Goal: Contribute content: Add original content to the website for others to see

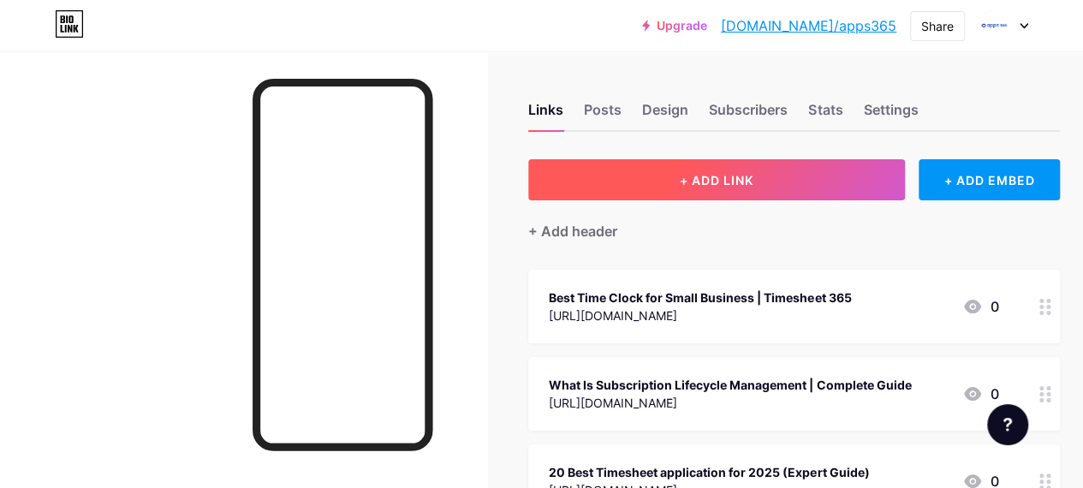
click at [736, 173] on span "+ ADD LINK" at bounding box center [717, 180] width 74 height 15
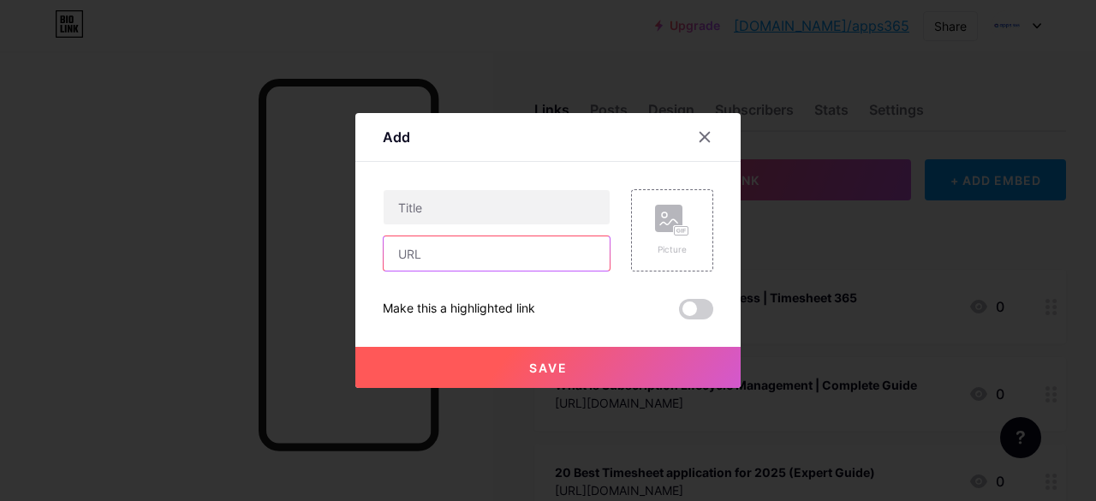
click at [478, 250] on input "text" at bounding box center [497, 253] width 226 height 34
paste input "Why Your Business Needs an Employee Directory Application (2025)"
type input "Why Your Business Needs an Employee Directory Application (2025)"
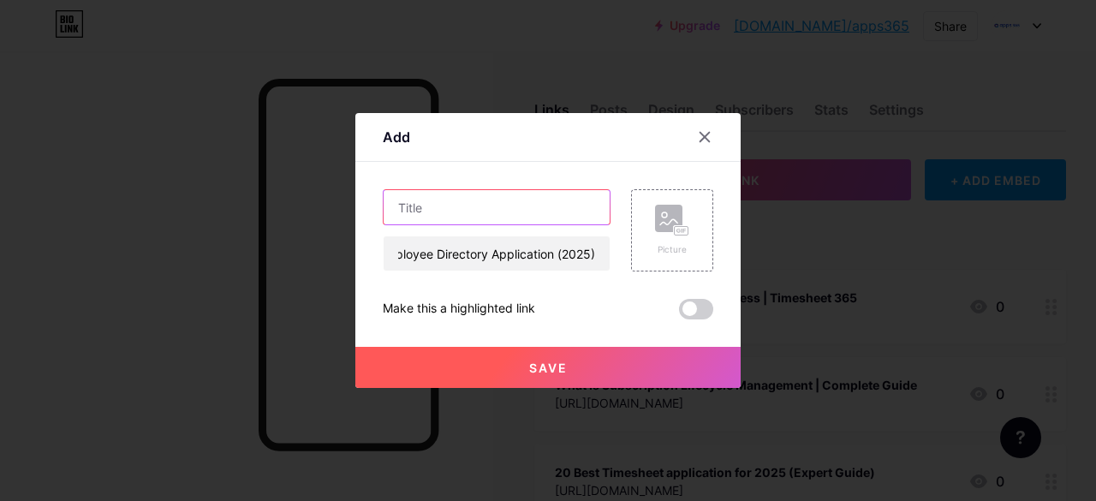
click at [424, 197] on input "text" at bounding box center [497, 207] width 226 height 34
paste input "Why Your Business Needs an Employee Directory Application (2025)"
type input "Why Your Business Needs an Employee Directory Application (2025)"
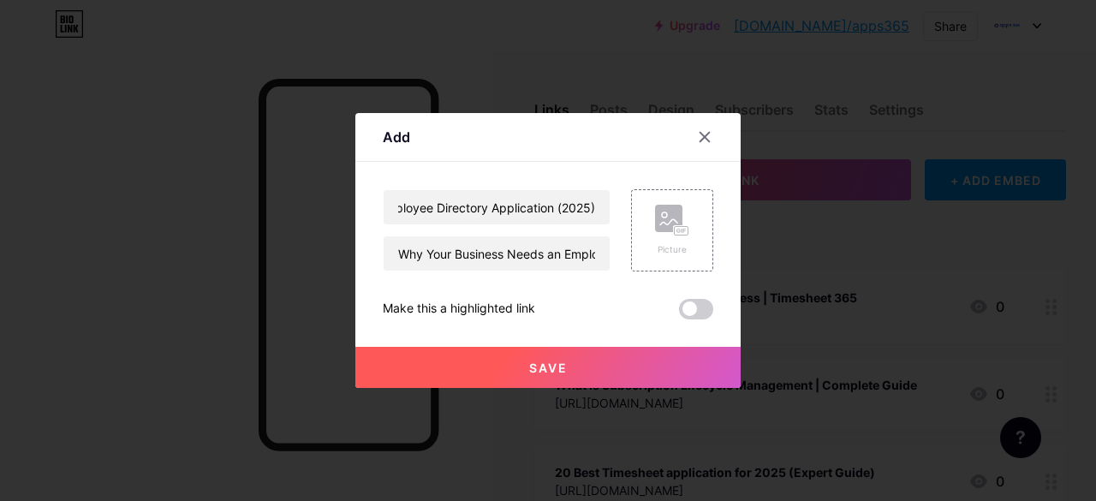
scroll to position [0, 0]
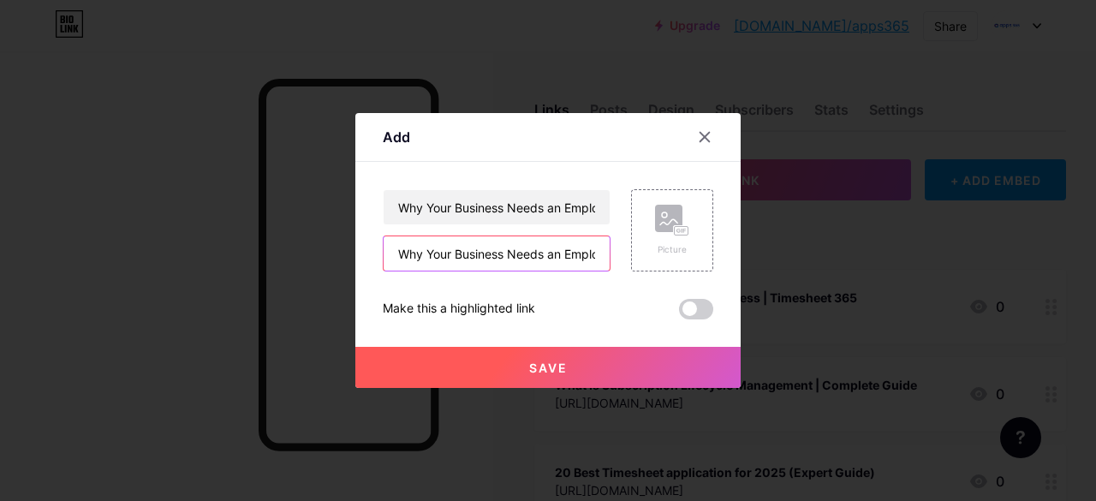
click at [441, 257] on input "Why Your Business Needs an Employee Directory Application (2025)" at bounding box center [497, 253] width 226 height 34
paste input "[URL][DOMAIN_NAME]"
type input "[URL][DOMAIN_NAME]"
click at [517, 375] on button "Save" at bounding box center [547, 367] width 385 height 41
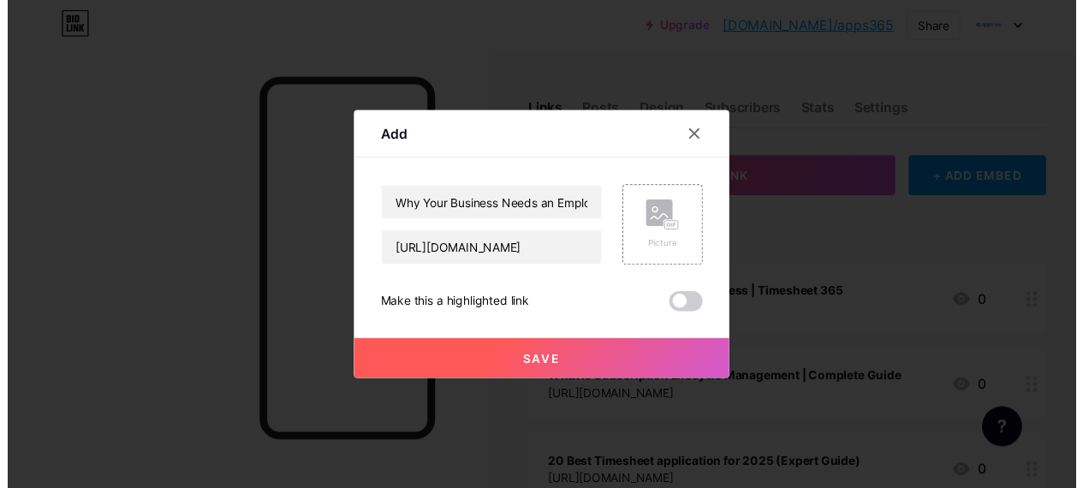
scroll to position [0, 0]
